Goal: Task Accomplishment & Management: Complete application form

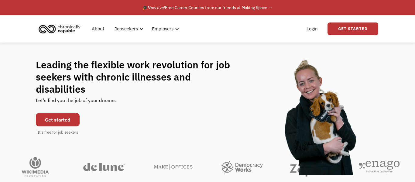
click at [63, 118] on link "Get started" at bounding box center [58, 119] width 44 height 13
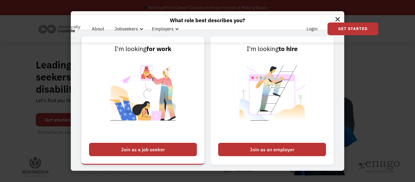
click at [128, 151] on div "Join as a job seeker" at bounding box center [143, 149] width 108 height 13
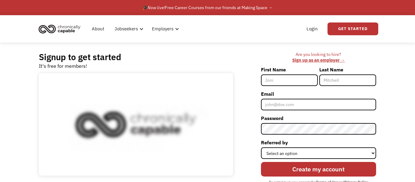
click at [279, 83] on input "First Name" at bounding box center [289, 81] width 57 height 12
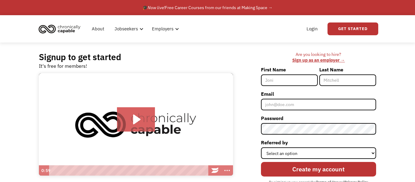
type input "Emma"
type input "Alberts"
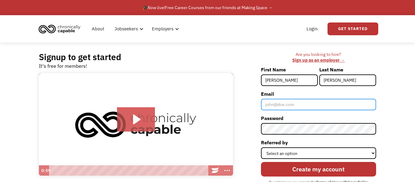
click at [295, 105] on input "Email" at bounding box center [318, 105] width 115 height 12
type input "[EMAIL_ADDRESS][DOMAIN_NAME]"
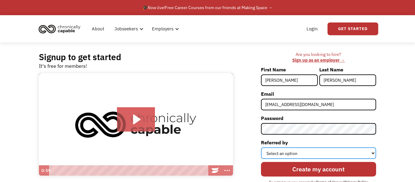
click at [278, 157] on select "Select an option Instagram Facebook Twitter Search Engine News Article Word of …" at bounding box center [318, 153] width 115 height 12
select select "Facebook"
click at [261, 147] on select "Select an option Instagram Facebook Twitter Search Engine News Article Word of …" at bounding box center [318, 153] width 115 height 12
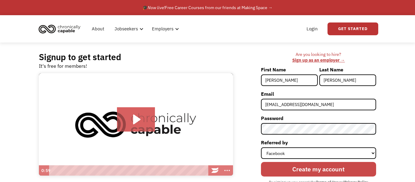
click at [303, 165] on input "Create my account" at bounding box center [318, 169] width 115 height 15
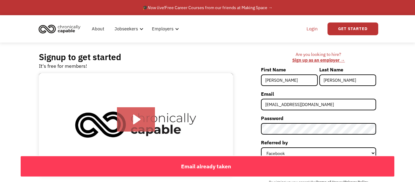
click at [315, 29] on link "Login" at bounding box center [312, 28] width 19 height 19
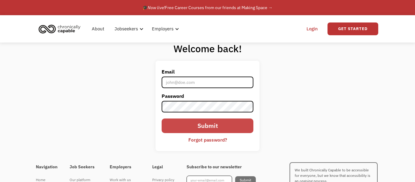
type input "[EMAIL_ADDRESS][DOMAIN_NAME]"
click at [220, 121] on input "Submit" at bounding box center [208, 126] width 92 height 15
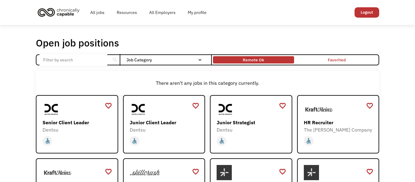
click at [261, 60] on div "Remote Ok" at bounding box center [253, 59] width 21 height 7
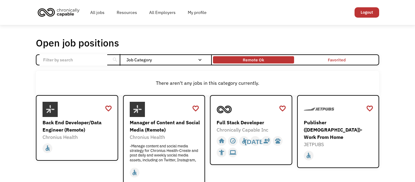
click at [261, 60] on div "Remote Ok" at bounding box center [253, 59] width 21 height 7
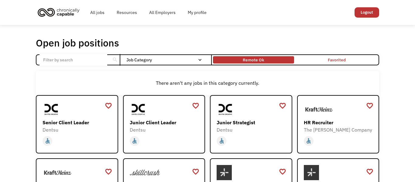
click at [261, 60] on div "Remote Ok" at bounding box center [253, 59] width 21 height 7
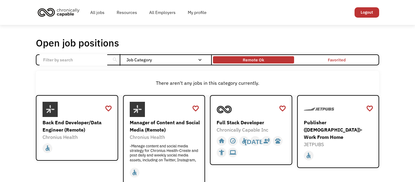
click at [261, 60] on div "Remote Ok" at bounding box center [253, 59] width 21 height 7
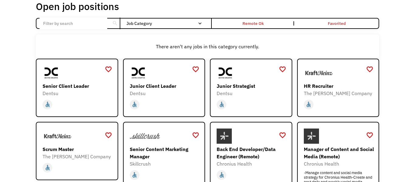
scroll to position [24, 0]
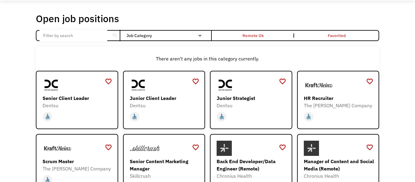
click at [102, 36] on input "Email Form" at bounding box center [74, 36] width 68 height 12
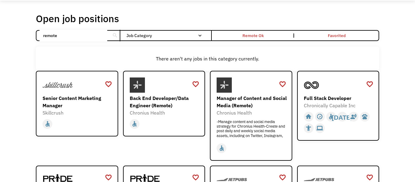
type input "remote"
click input "Email Form" at bounding box center [0, 0] width 0 height 0
click at [114, 35] on div "search" at bounding box center [115, 35] width 6 height 9
